Goal: Information Seeking & Learning: Learn about a topic

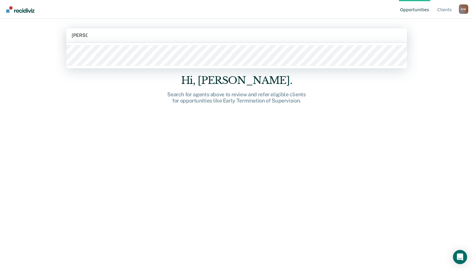
type input "Roberts"
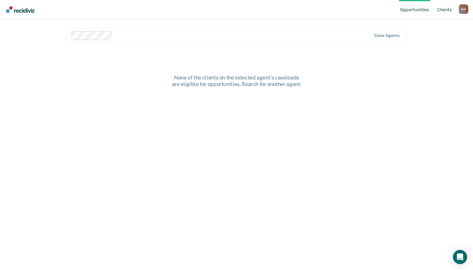
click at [441, 10] on link "Client s" at bounding box center [444, 9] width 17 height 19
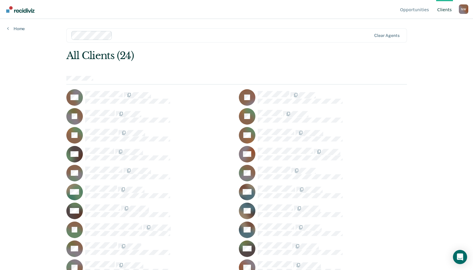
scroll to position [43, 0]
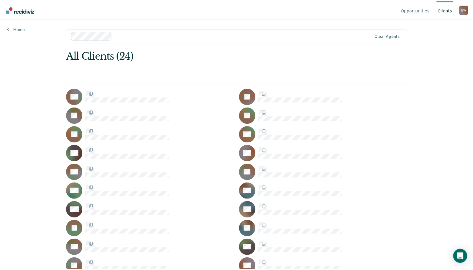
scroll to position [43, 0]
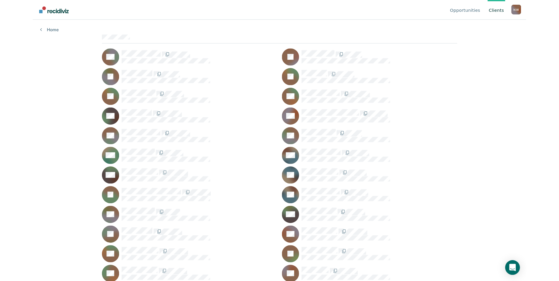
scroll to position [31, 0]
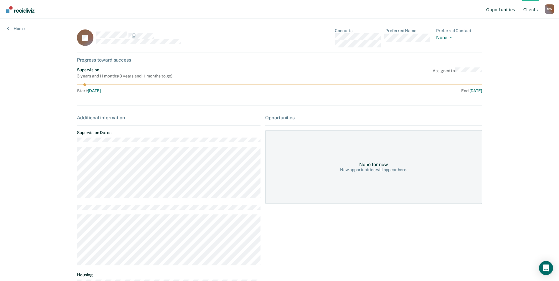
click at [477, 9] on link "Opportunities" at bounding box center [500, 9] width 31 height 19
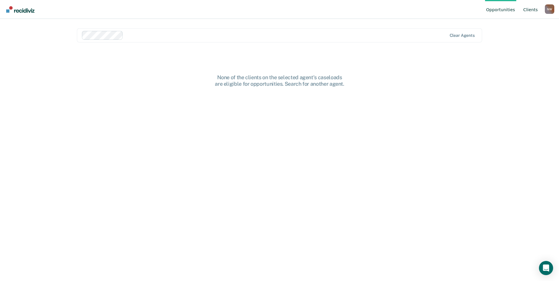
click at [477, 9] on link "Client s" at bounding box center [531, 9] width 17 height 19
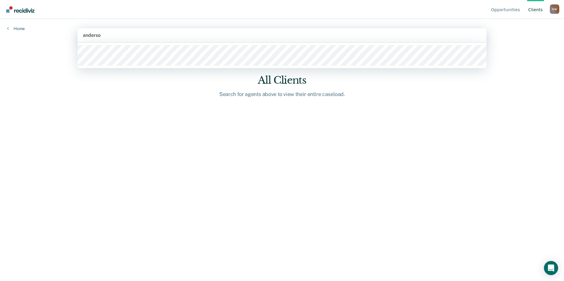
type input "anderson"
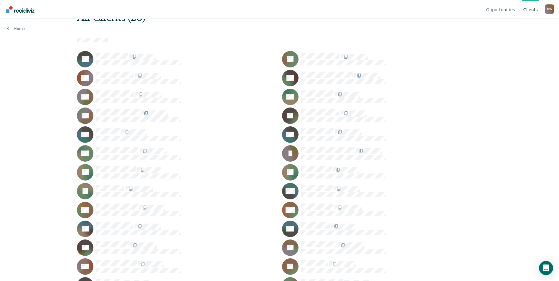
scroll to position [50, 0]
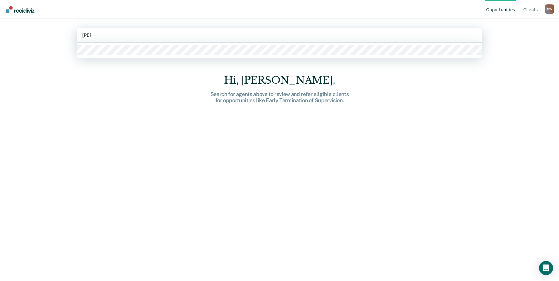
type input "Taufa"
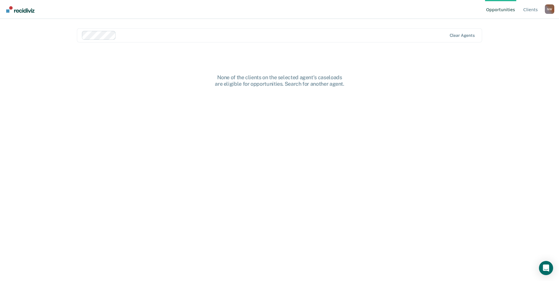
click at [209, 37] on div at bounding box center [283, 35] width 329 height 7
click at [477, 11] on link "Client s" at bounding box center [531, 9] width 17 height 19
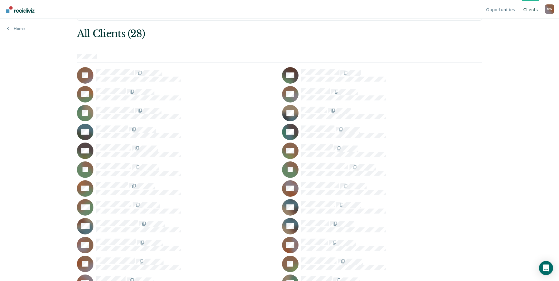
scroll to position [69, 0]
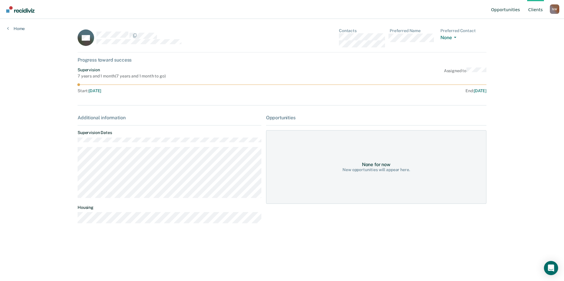
click at [477, 10] on link "Opportunities" at bounding box center [505, 9] width 31 height 19
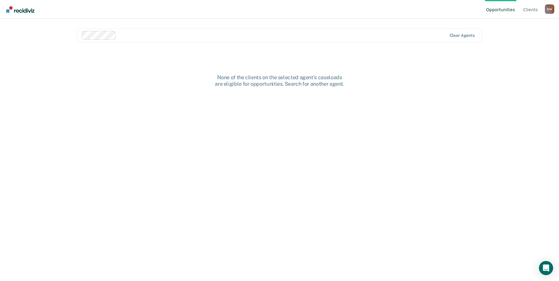
click at [477, 9] on div "N W" at bounding box center [549, 8] width 9 height 9
click at [477, 28] on link "Profile" at bounding box center [526, 27] width 38 height 5
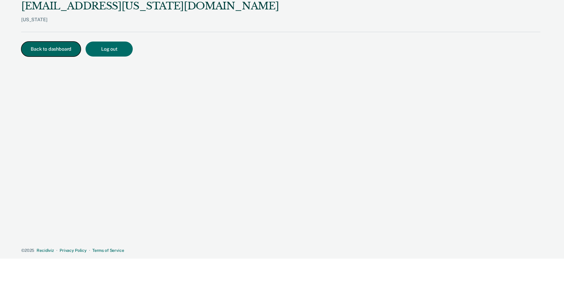
click at [52, 51] on button "Back to dashboard" at bounding box center [51, 49] width 60 height 15
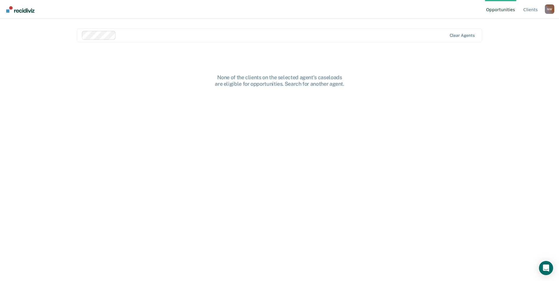
click at [477, 9] on div "N W" at bounding box center [549, 8] width 9 height 9
click at [477, 46] on link "Log Out" at bounding box center [526, 46] width 38 height 5
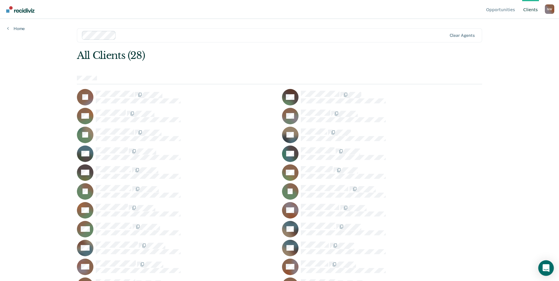
click at [548, 273] on div "Open Intercom Messenger" at bounding box center [547, 269] width 16 height 16
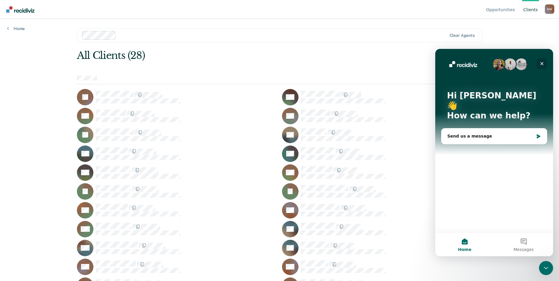
click at [539, 63] on div "Close" at bounding box center [542, 63] width 11 height 11
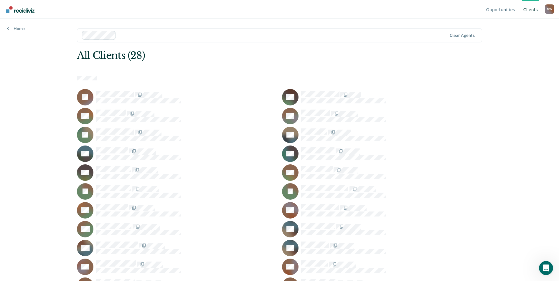
scroll to position [69, 0]
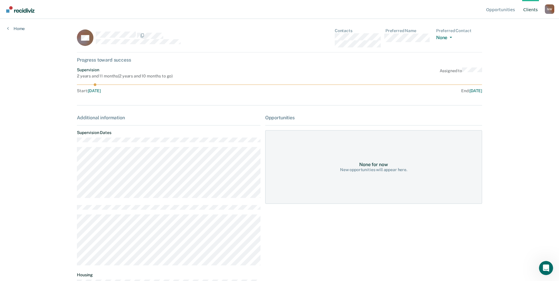
click at [362, 167] on div "None for now" at bounding box center [373, 165] width 29 height 6
click at [276, 116] on div "Opportunities" at bounding box center [373, 118] width 217 height 6
click at [109, 122] on div "Additional information Supervision Dates Housing" at bounding box center [169, 205] width 184 height 181
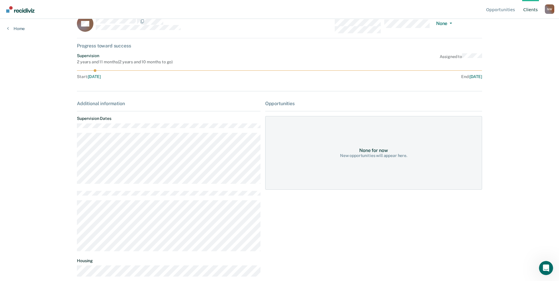
scroll to position [22, 0]
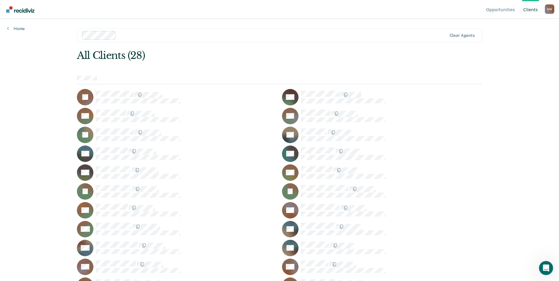
scroll to position [69, 0]
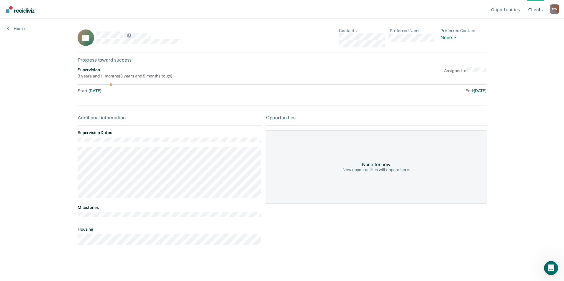
click at [114, 219] on div "Additional information Supervision Dates Milestones Housing" at bounding box center [170, 182] width 184 height 135
click at [359, 168] on div "New opportunities will appear here." at bounding box center [375, 170] width 67 height 5
click at [373, 167] on div "None for now" at bounding box center [376, 165] width 29 height 6
click at [416, 173] on div "None for now New opportunities will appear here." at bounding box center [376, 167] width 220 height 74
click at [93, 41] on rect at bounding box center [86, 37] width 17 height 17
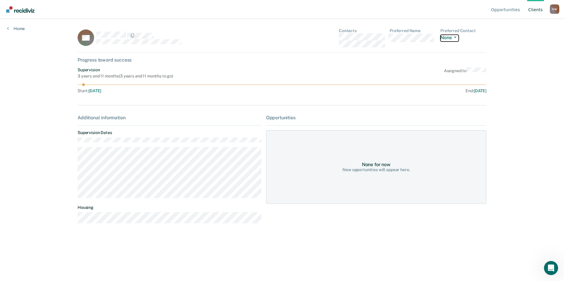
click at [453, 37] on span "button" at bounding box center [453, 37] width 5 height 1
